Goal: Information Seeking & Learning: Find specific fact

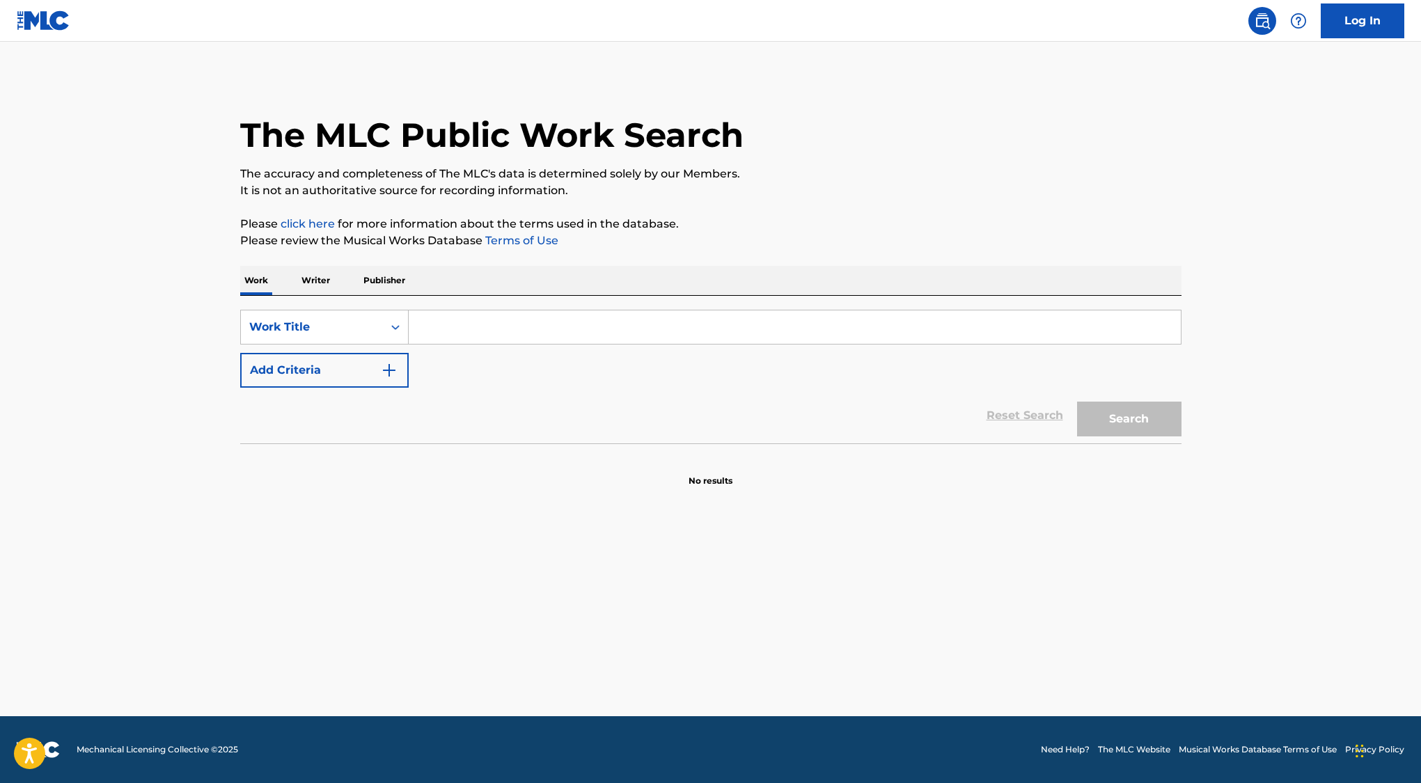
click at [437, 340] on input "Search Form" at bounding box center [795, 326] width 772 height 33
click at [1077, 402] on button "Search" at bounding box center [1129, 419] width 104 height 35
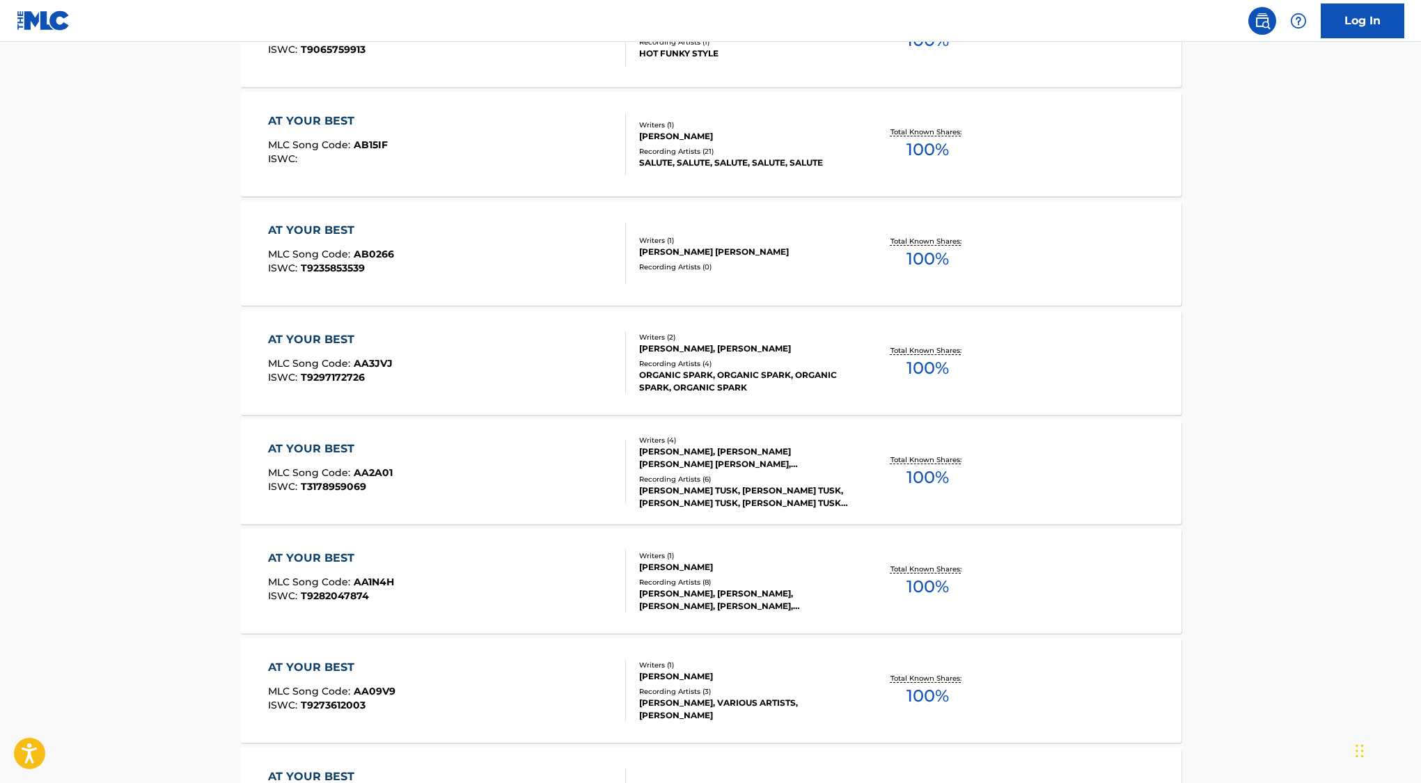
scroll to position [921, 0]
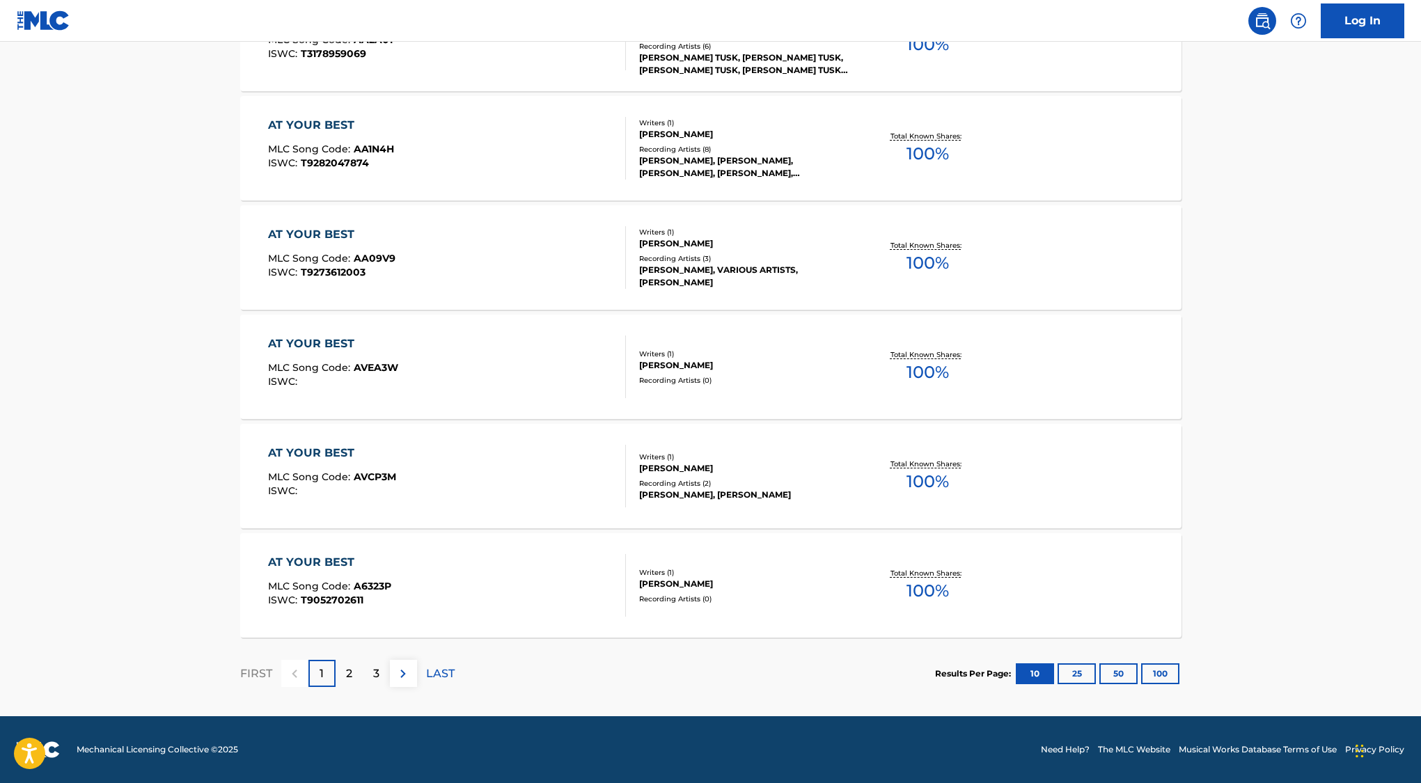
click at [352, 662] on div "2" at bounding box center [349, 673] width 27 height 27
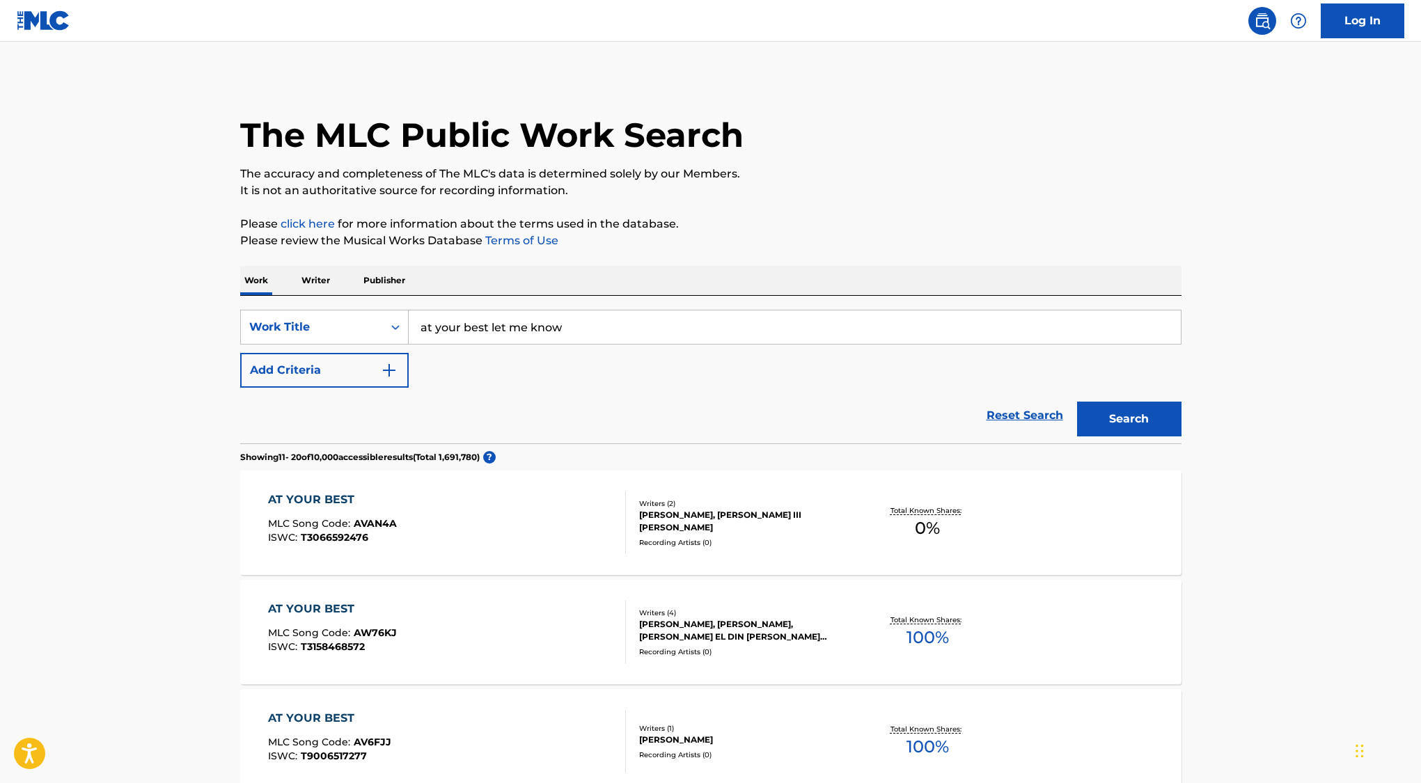
click at [608, 324] on input "at your best let me know" at bounding box center [795, 326] width 772 height 33
click at [1077, 402] on button "Search" at bounding box center [1129, 419] width 104 height 35
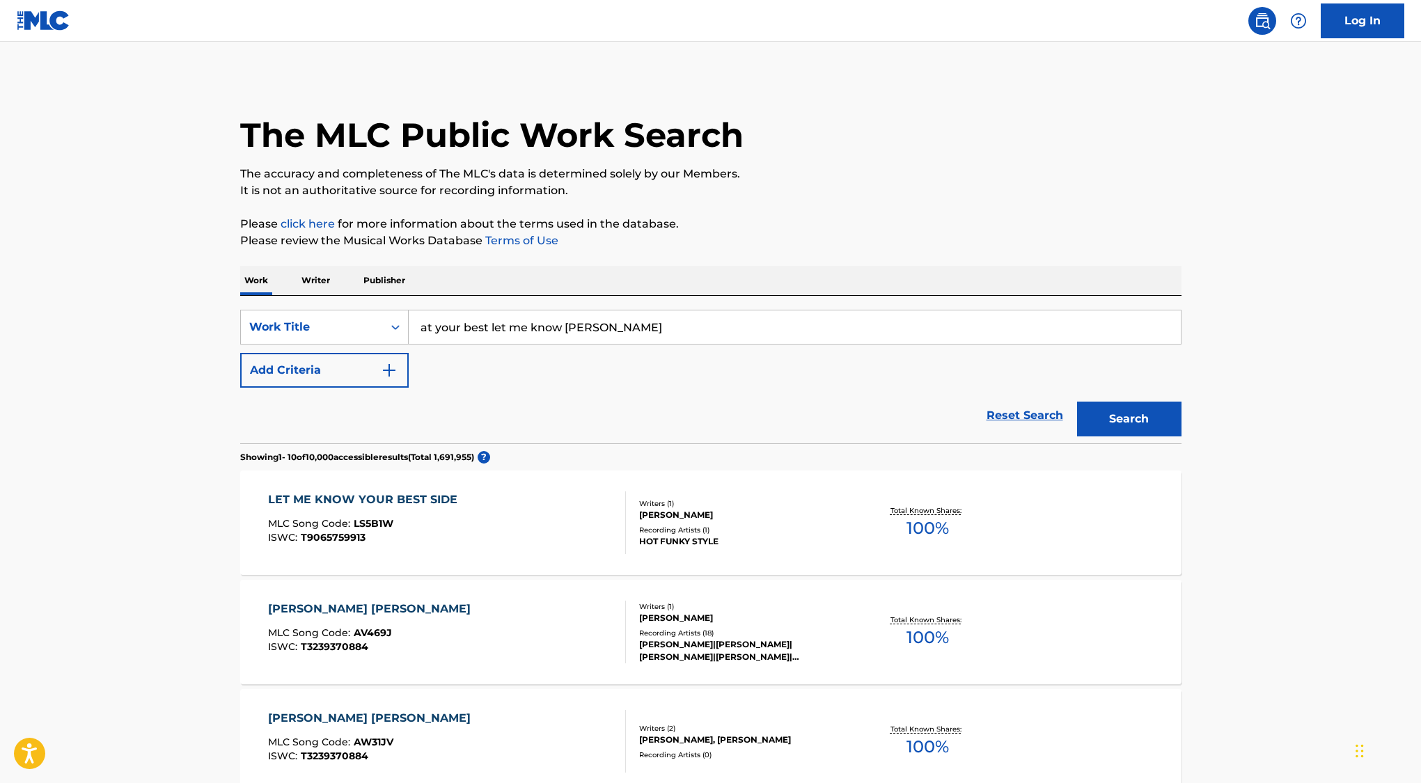
click at [562, 329] on input "at your best let me know [PERSON_NAME]" at bounding box center [795, 326] width 772 height 33
click at [1077, 402] on button "Search" at bounding box center [1129, 419] width 104 height 35
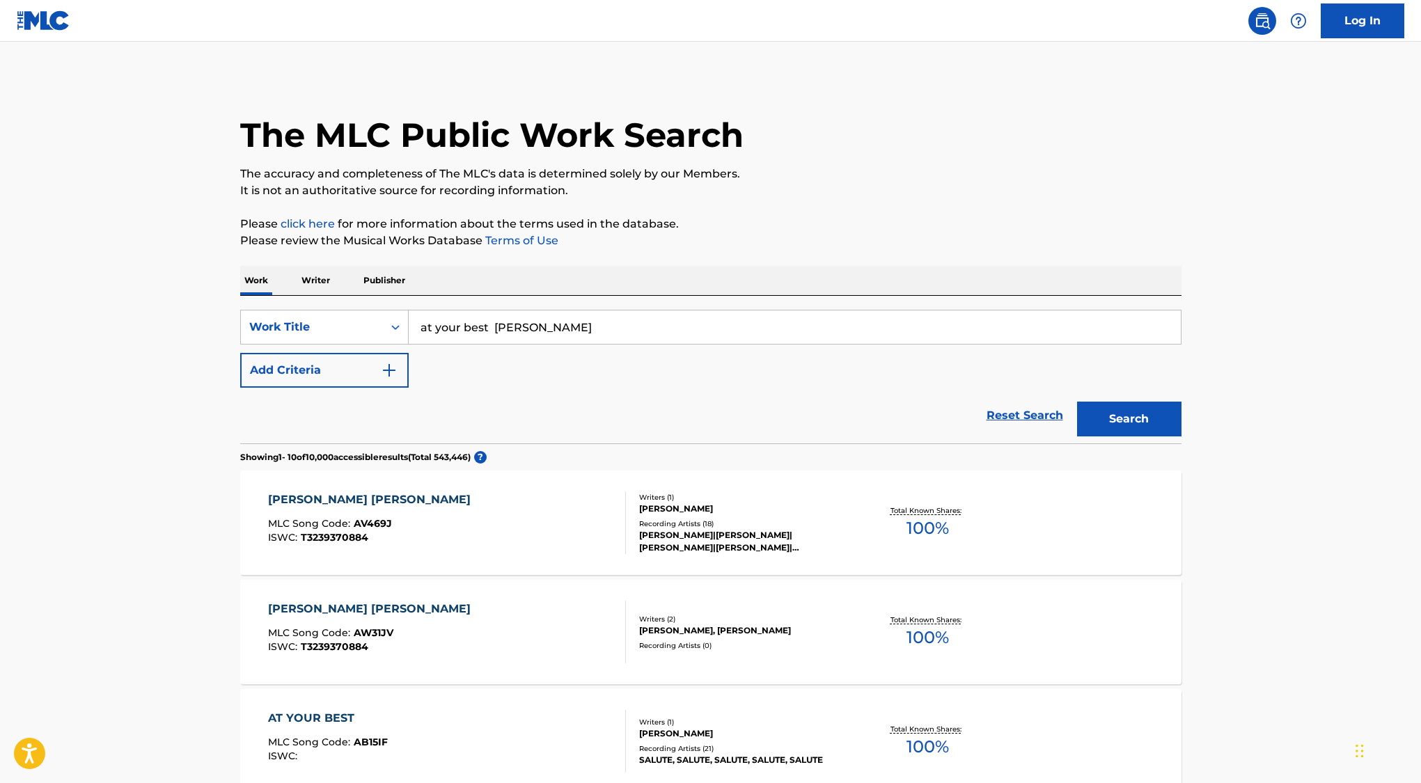
drag, startPoint x: 494, startPoint y: 323, endPoint x: 411, endPoint y: 330, distance: 83.8
click at [411, 330] on input "at your best [PERSON_NAME]" at bounding box center [795, 326] width 772 height 33
type input "[PERSON_NAME] let me know"
click at [1077, 402] on button "Search" at bounding box center [1129, 419] width 104 height 35
drag, startPoint x: 561, startPoint y: 324, endPoint x: 409, endPoint y: 326, distance: 151.8
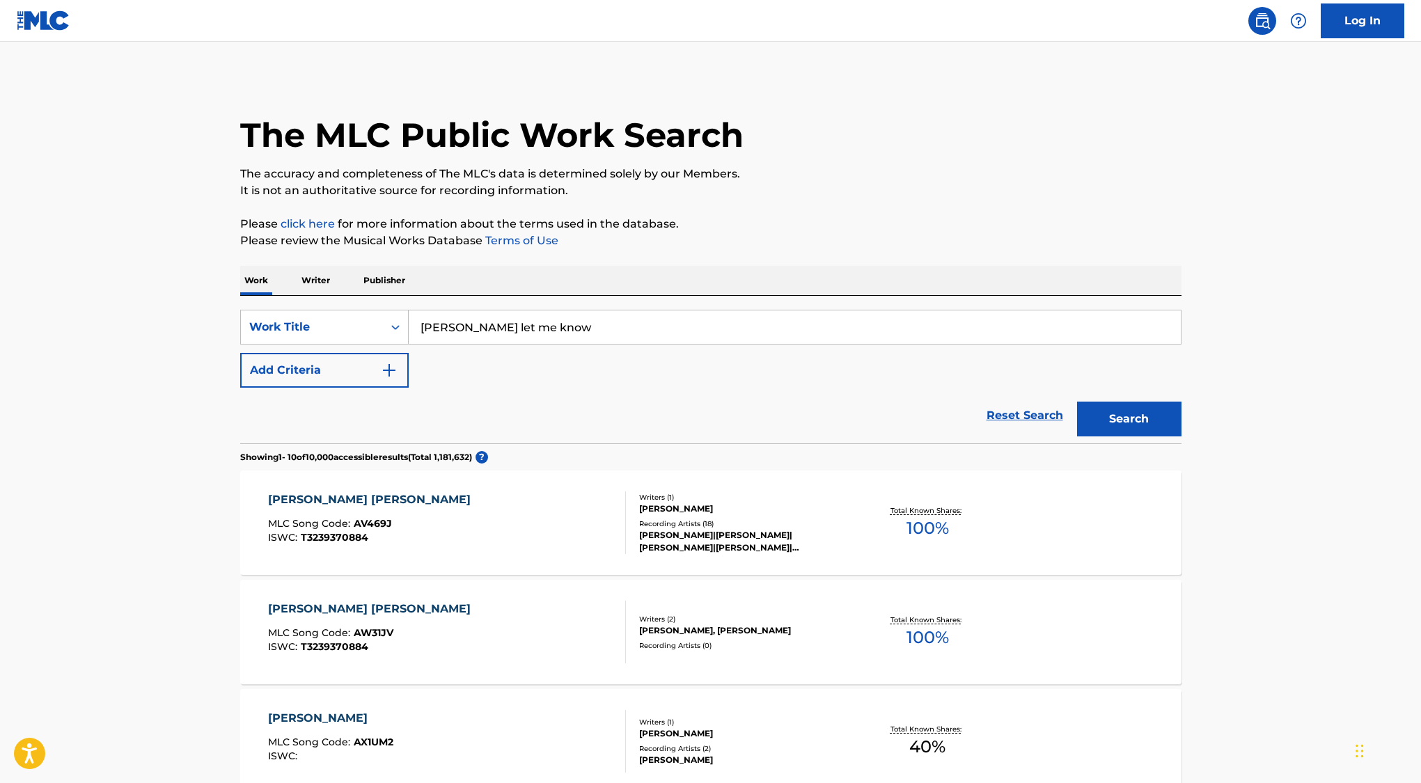
click at [409, 326] on input "[PERSON_NAME] let me know" at bounding box center [795, 326] width 772 height 33
click at [322, 287] on p "Writer" at bounding box center [315, 280] width 37 height 29
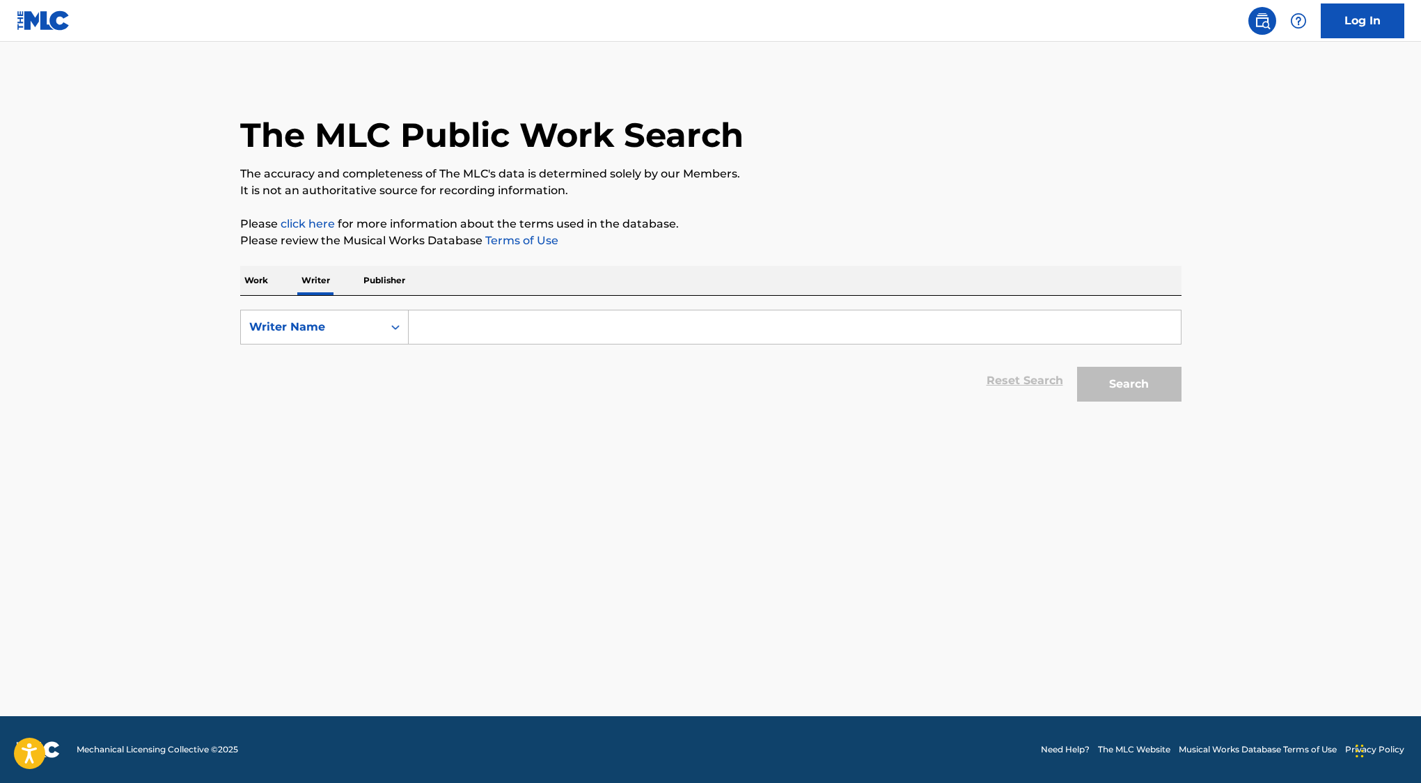
click at [459, 327] on input "Search Form" at bounding box center [795, 326] width 772 height 33
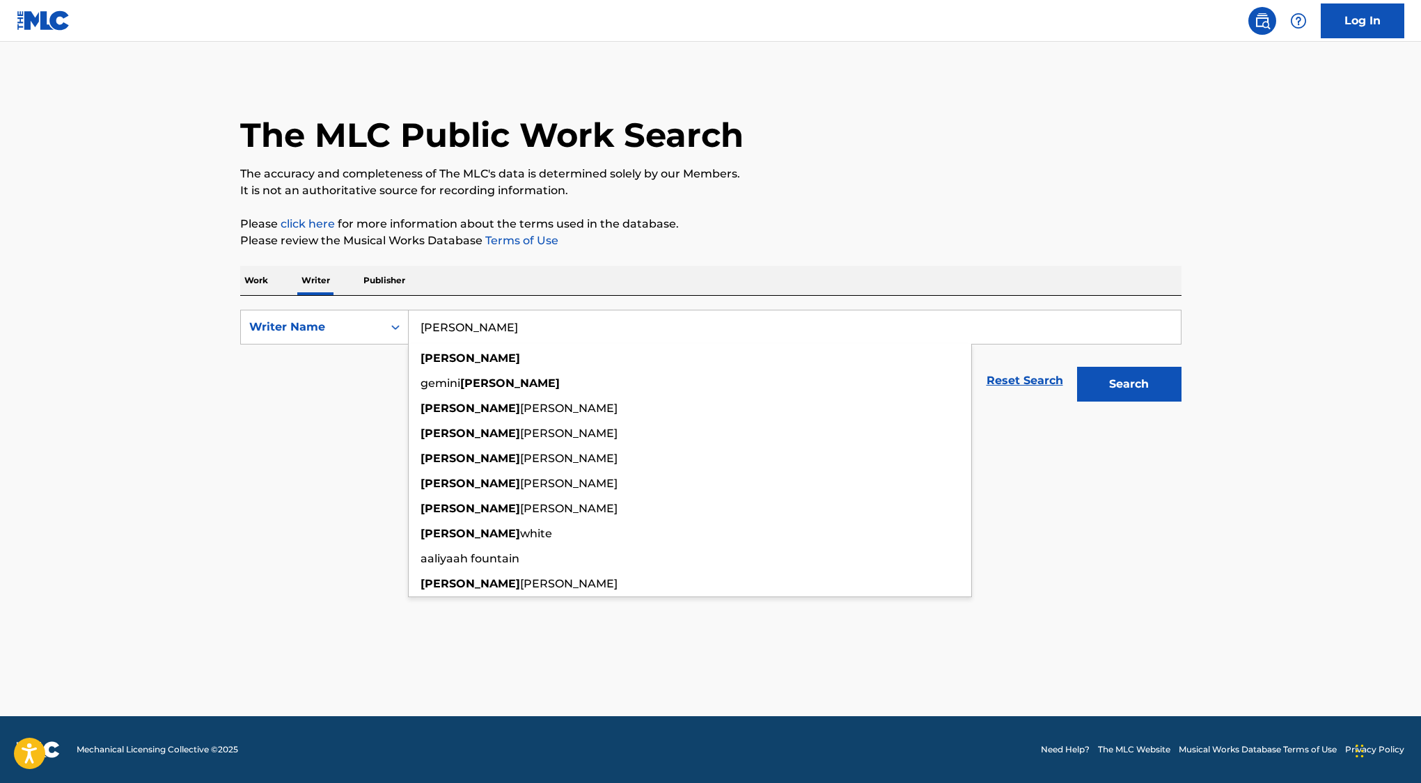
type input "[PERSON_NAME]"
click at [1077, 367] on button "Search" at bounding box center [1129, 384] width 104 height 35
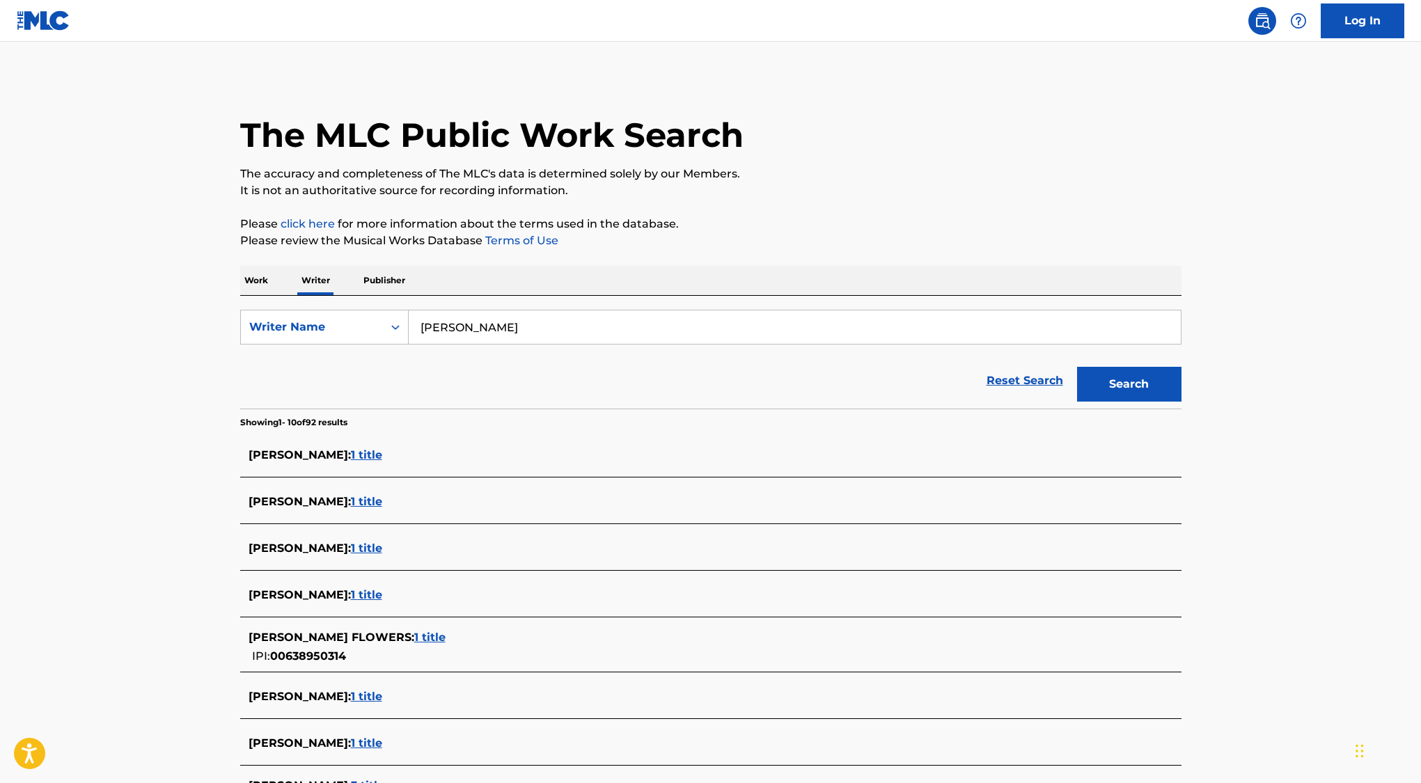
click at [382, 453] on span "1 title" at bounding box center [366, 454] width 31 height 13
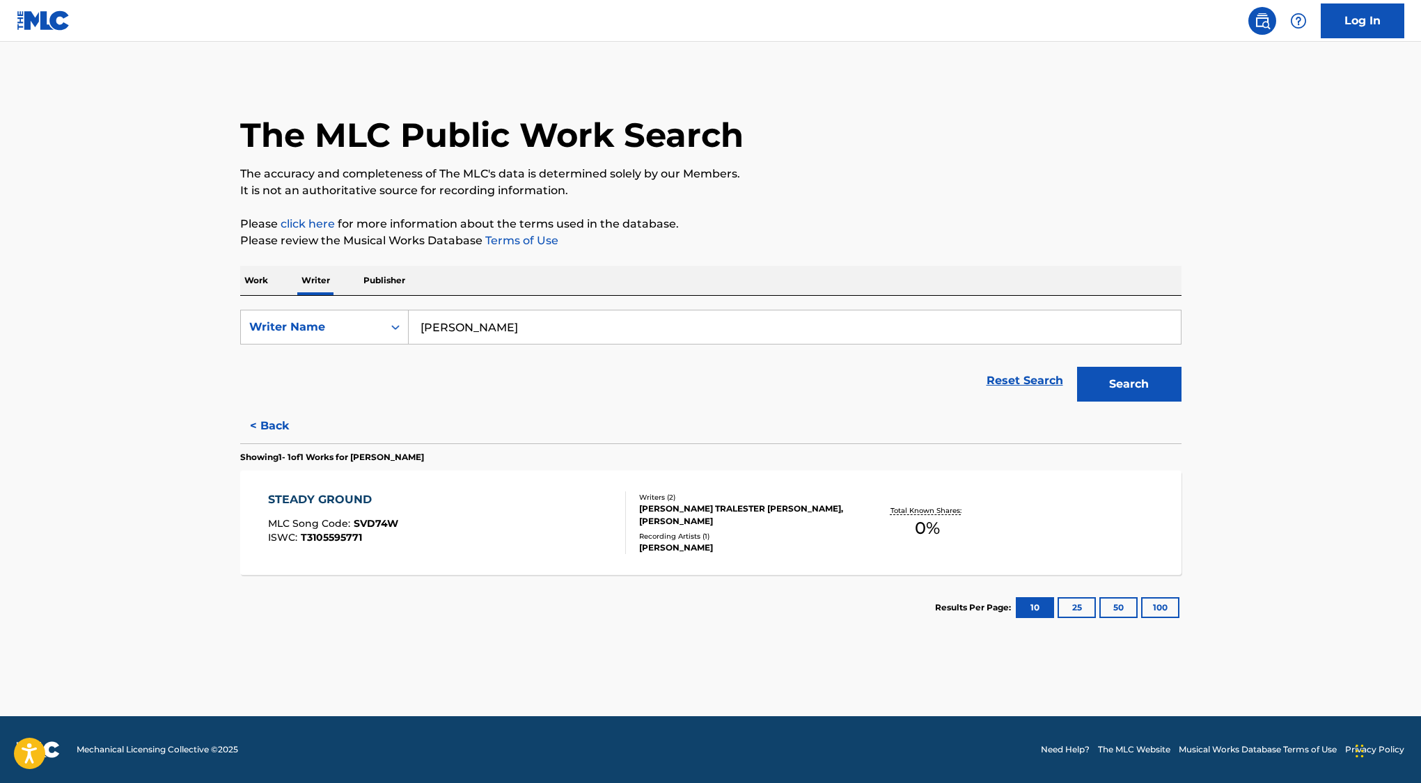
click at [343, 502] on div "STEADY GROUND" at bounding box center [333, 499] width 130 height 17
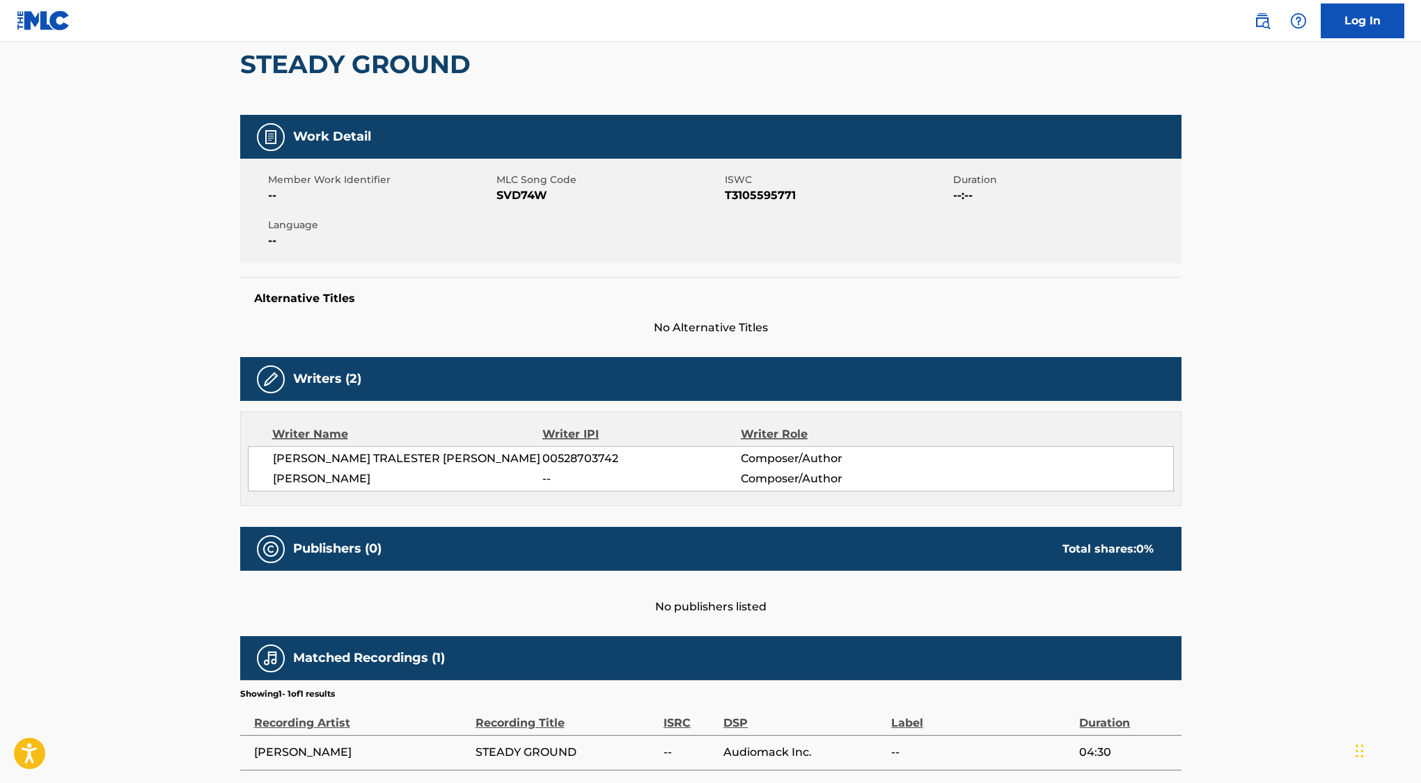
scroll to position [124, 0]
